Goal: Complete application form

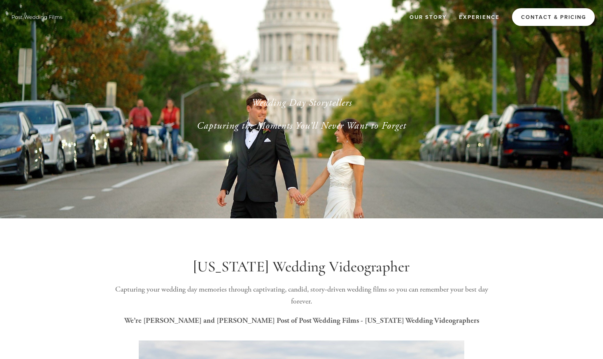
click at [535, 22] on link "Contact & Pricing" at bounding box center [553, 17] width 83 height 18
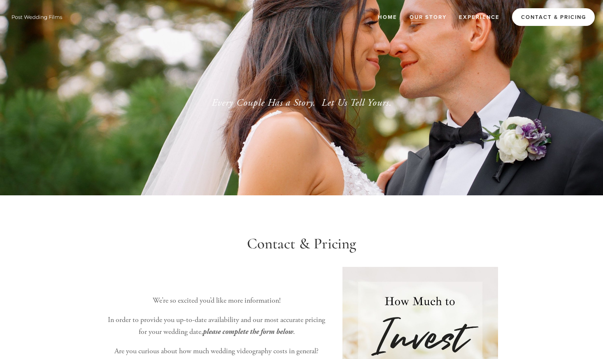
click at [534, 19] on link "Contact & Pricing" at bounding box center [553, 17] width 83 height 18
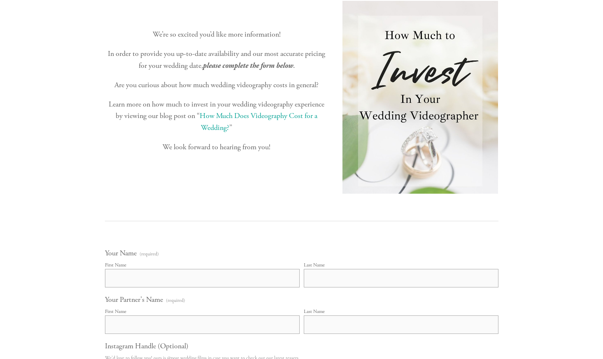
scroll to position [292, 0]
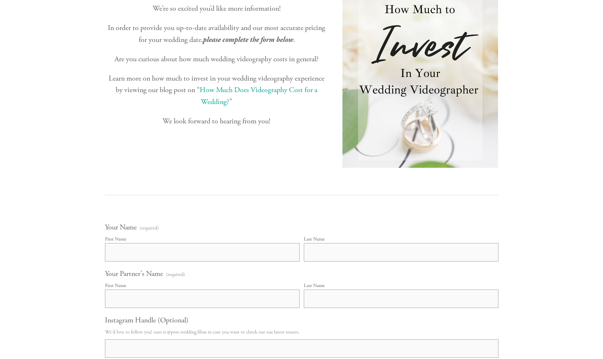
click at [207, 256] on input "First Name" at bounding box center [202, 252] width 195 height 19
type input "[PERSON_NAME]"
type input "Smits"
type input "Allison"
type input "Smits"
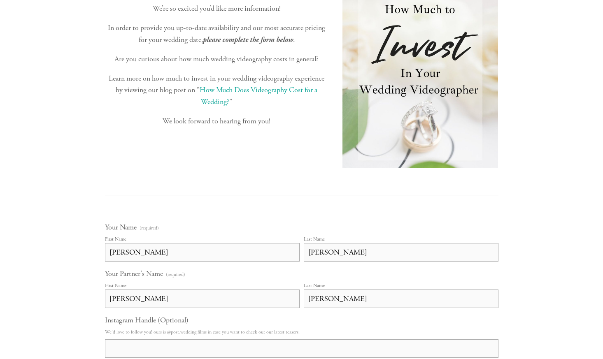
type input "ledgecrestreserve@gmail.com"
type input "Allison Smits"
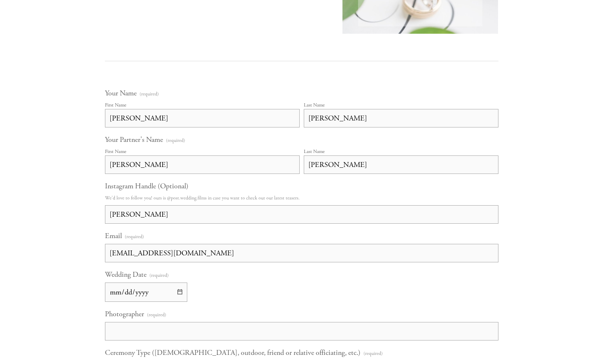
scroll to position [429, 0]
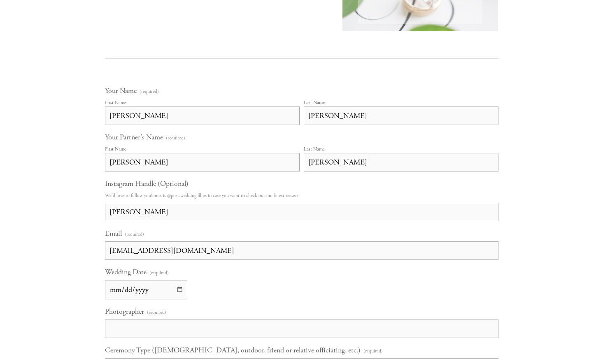
drag, startPoint x: 196, startPoint y: 249, endPoint x: 98, endPoint y: 249, distance: 98.7
click at [99, 249] on div "Your Name (required) First Name Allison Last Name Smits Your Partner's Name (re…" at bounding box center [301, 330] width 407 height 503
type input "alliey@alliey.co"
click at [144, 288] on input "Wedding Date (required)" at bounding box center [146, 289] width 82 height 19
click at [179, 293] on input "Wedding Date (required)" at bounding box center [146, 289] width 82 height 19
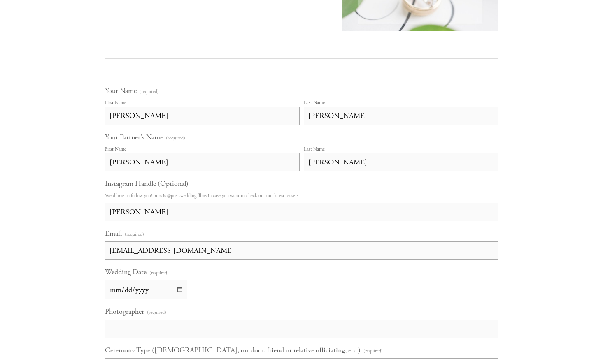
type input "2026-08-01"
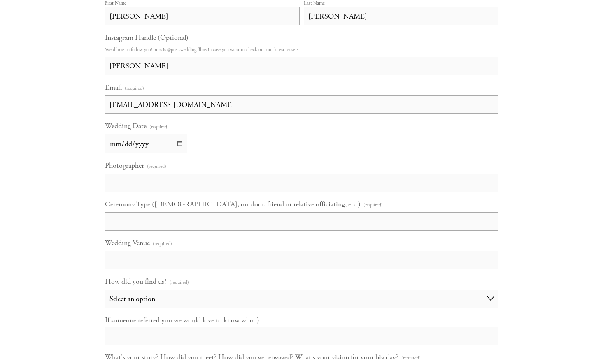
scroll to position [578, 0]
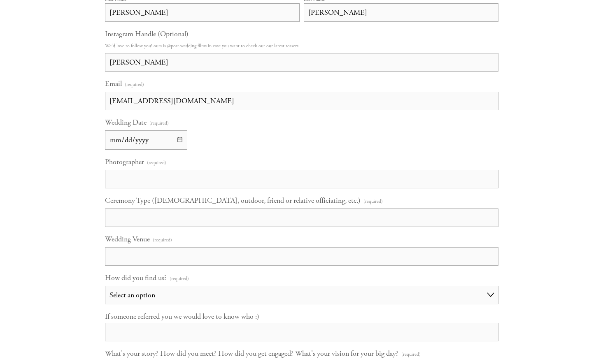
click at [184, 179] on input "Photographer (required)" at bounding box center [301, 179] width 393 height 19
type input "TBD"
click at [177, 215] on input "Ceremony Type (Catholic, outdoor, friend or relative officiating, etc.) (requir…" at bounding box center [301, 218] width 393 height 19
type input "Catholic in Church"
click at [172, 259] on input "Wedding Venue (required)" at bounding box center [301, 256] width 393 height 19
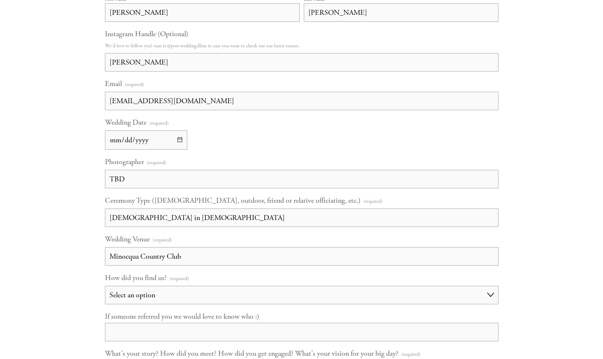
type input "Minocqua Country Club"
click at [191, 292] on select "Select an option Choose an answer Referral Instagram Google Facebook YouTube Ot…" at bounding box center [301, 295] width 393 height 19
select select "Referral"
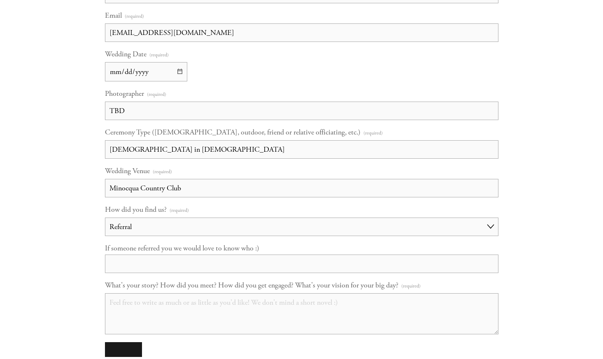
scroll to position [649, 0]
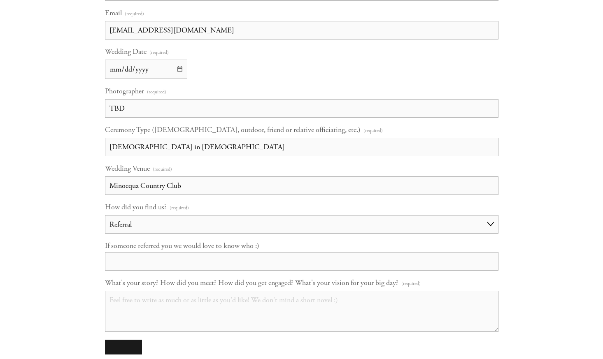
click at [191, 270] on input "If someone referred you we would love to know who :)" at bounding box center [301, 261] width 393 height 19
type input "Alliey"
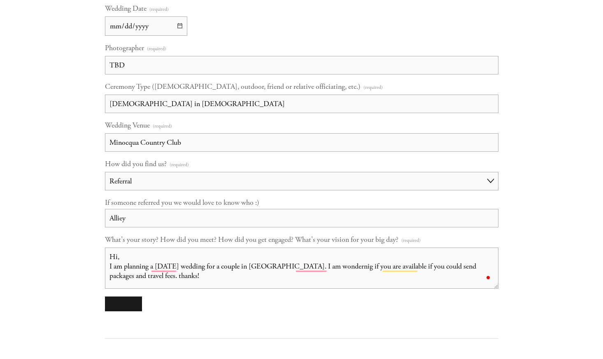
scroll to position [704, 0]
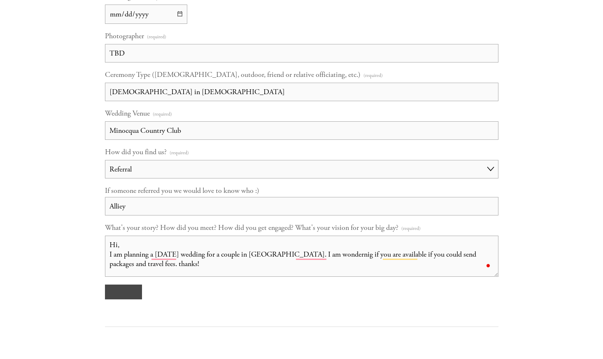
type textarea "Hi, I am planning a 8/1/26 wedding for a couple in Minocqua. I am wondernig if …"
click at [123, 294] on button "submit" at bounding box center [123, 292] width 37 height 15
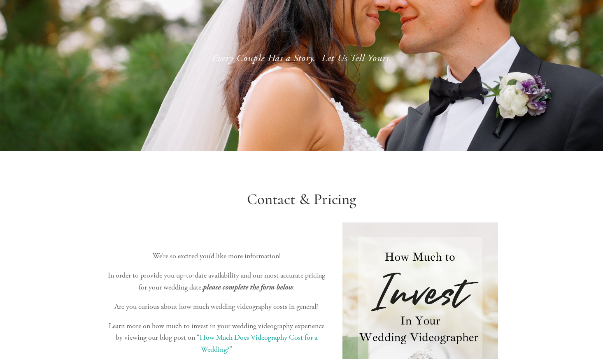
scroll to position [0, 0]
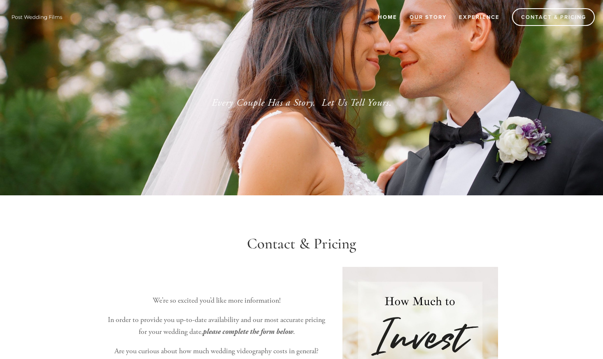
click at [381, 18] on link "Home" at bounding box center [387, 17] width 30 height 14
